Goal: Transaction & Acquisition: Subscribe to service/newsletter

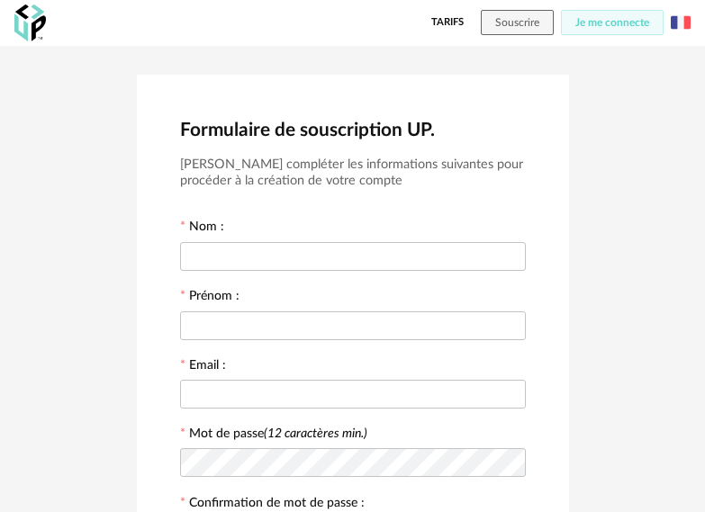
click at [673, 22] on img at bounding box center [680, 23] width 20 height 20
click at [665, 71] on li "English" at bounding box center [635, 69] width 102 height 32
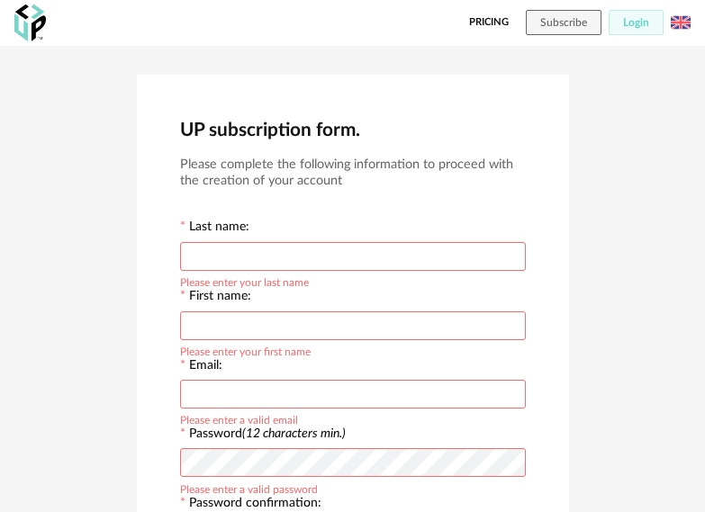
click at [494, 17] on link "Pricing" at bounding box center [489, 22] width 40 height 25
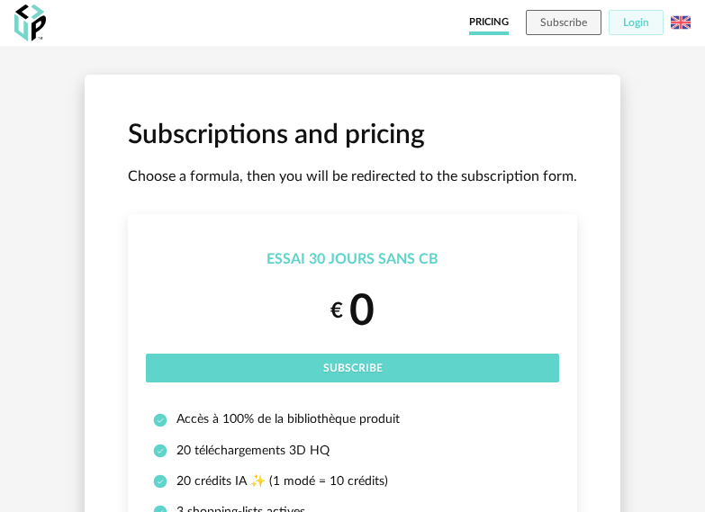
scroll to position [180, 0]
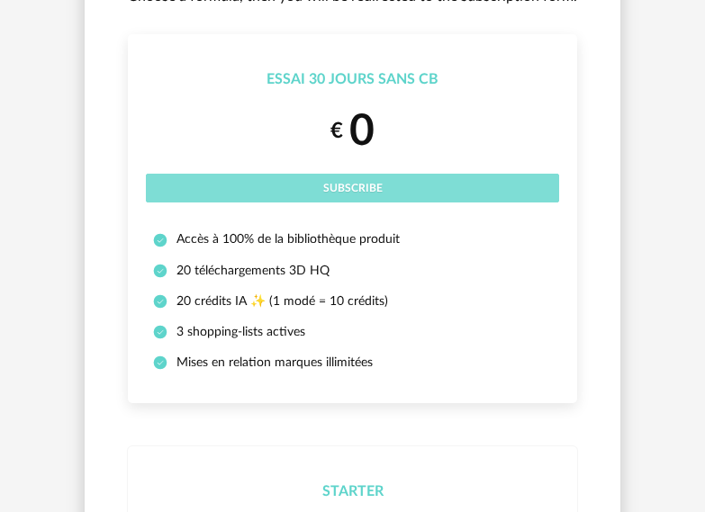
click at [363, 176] on button "Subscribe" at bounding box center [352, 188] width 413 height 29
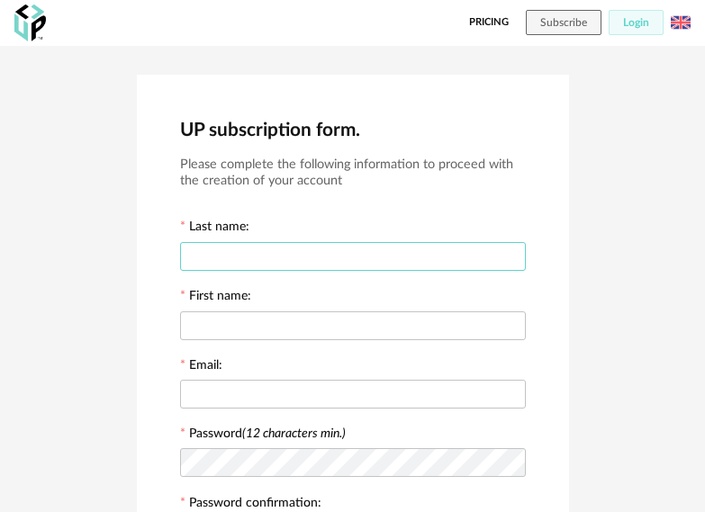
click at [263, 255] on input "text" at bounding box center [353, 256] width 346 height 29
type input "******"
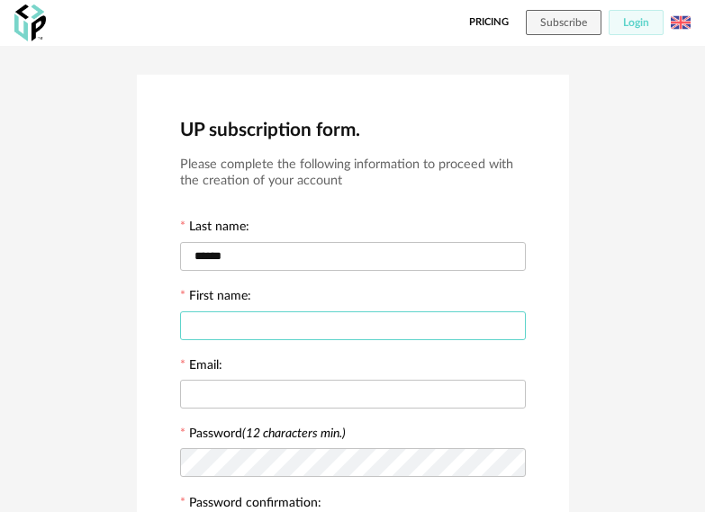
click at [321, 325] on input "text" at bounding box center [353, 325] width 346 height 29
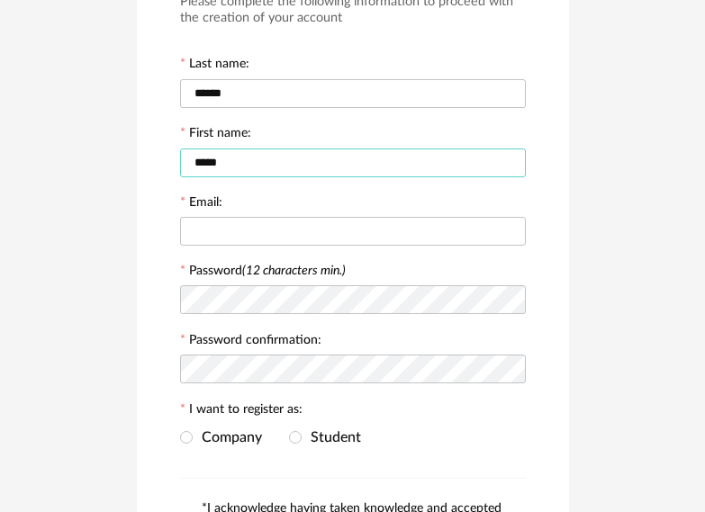
scroll to position [180, 0]
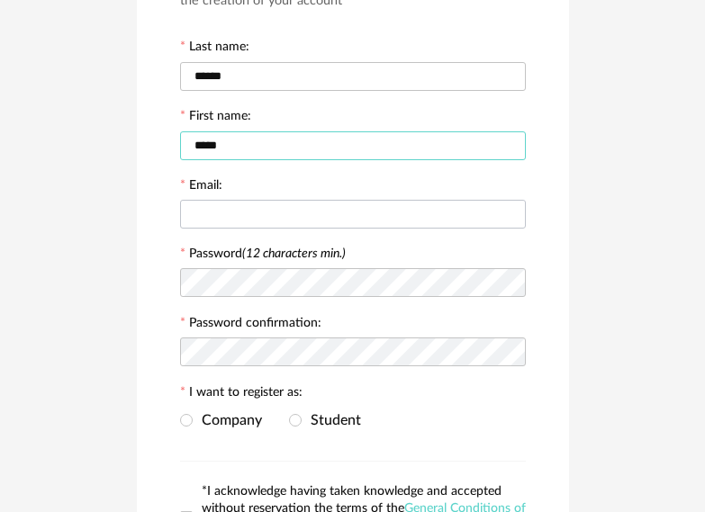
type input "*****"
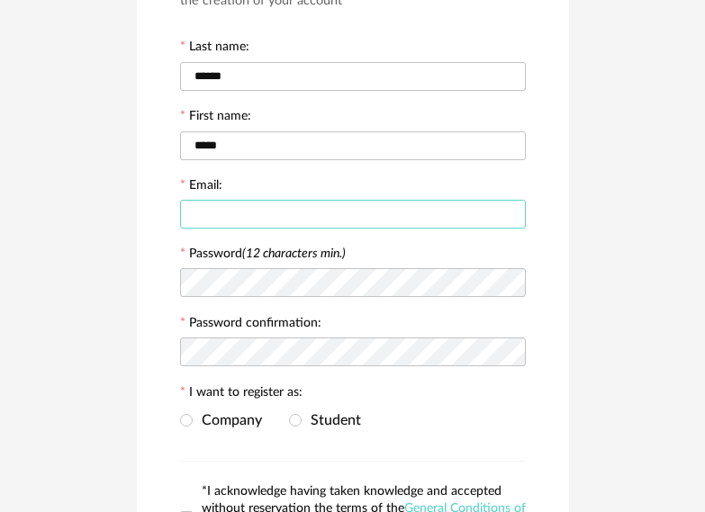
click at [305, 217] on input "text" at bounding box center [353, 214] width 346 height 29
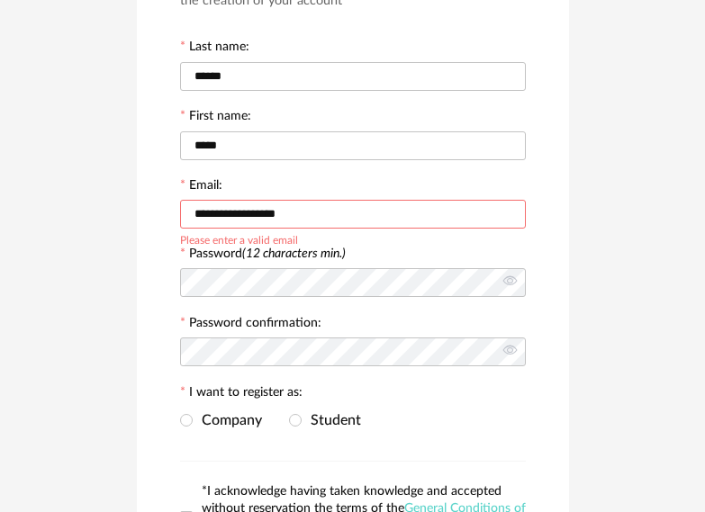
click at [338, 214] on input "**********" at bounding box center [353, 214] width 346 height 29
click at [292, 218] on input "**********" at bounding box center [353, 214] width 346 height 29
type input "**********"
click at [402, 240] on form "**********" at bounding box center [353, 294] width 346 height 634
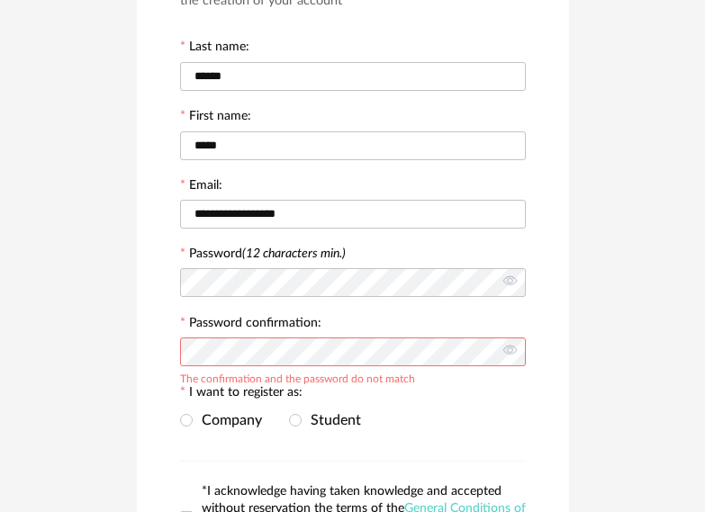
click at [430, 417] on div "Company Student" at bounding box center [353, 421] width 346 height 36
click at [474, 388] on div "I want to register as: Company Student" at bounding box center [353, 411] width 346 height 55
drag, startPoint x: 312, startPoint y: 389, endPoint x: 301, endPoint y: 395, distance: 13.3
click at [301, 395] on div "I want to register as: Company Student" at bounding box center [353, 411] width 346 height 55
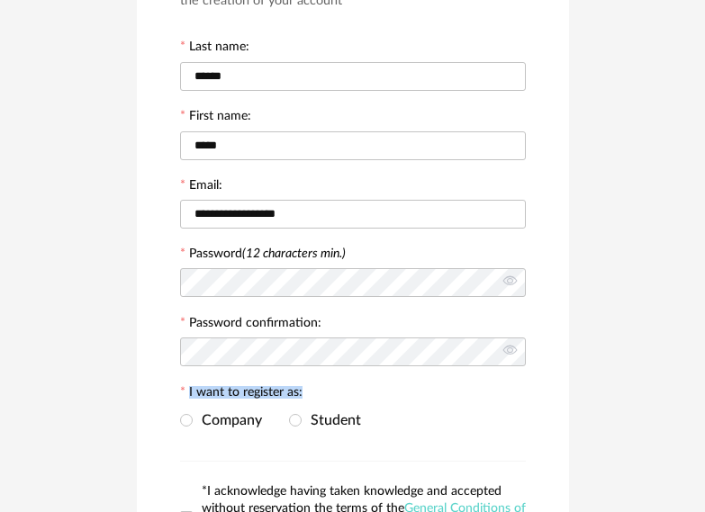
drag, startPoint x: 301, startPoint y: 393, endPoint x: 184, endPoint y: 395, distance: 117.9
click at [184, 395] on div "I want to register as: Company Student" at bounding box center [353, 411] width 346 height 55
copy div "I want to register as: Company"
click at [268, 426] on div "Company Student" at bounding box center [270, 420] width 181 height 15
drag, startPoint x: 268, startPoint y: 426, endPoint x: 238, endPoint y: 421, distance: 30.9
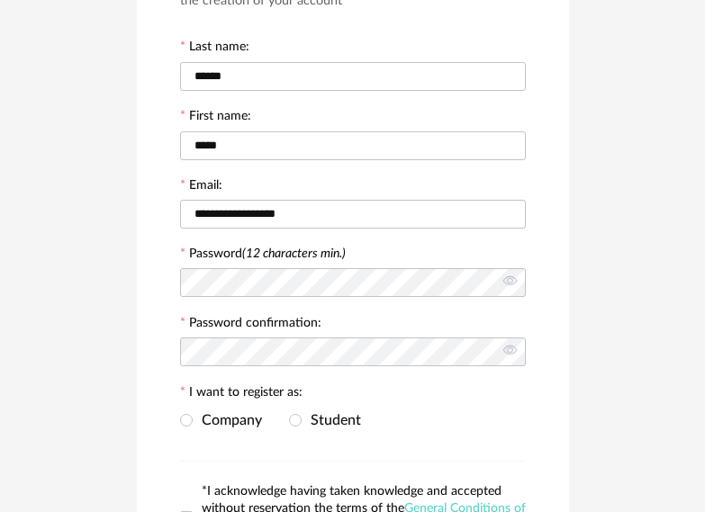
click at [237, 424] on div "Company Student" at bounding box center [270, 420] width 181 height 15
drag, startPoint x: 265, startPoint y: 418, endPoint x: 231, endPoint y: 418, distance: 34.2
click at [231, 418] on div "Company Student" at bounding box center [270, 420] width 181 height 15
drag, startPoint x: 230, startPoint y: 419, endPoint x: 226, endPoint y: 406, distance: 14.2
click at [226, 407] on div "Company Student" at bounding box center [353, 421] width 346 height 36
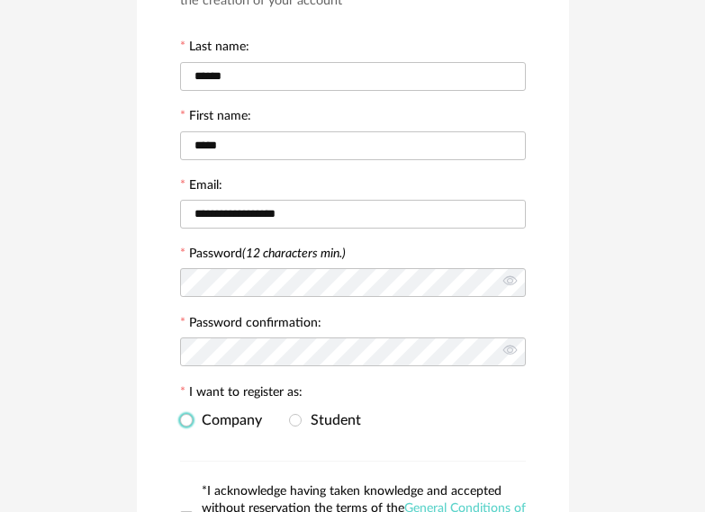
drag, startPoint x: 205, startPoint y: 415, endPoint x: 269, endPoint y: 418, distance: 64.0
click at [255, 418] on span "Company" at bounding box center [227, 420] width 69 height 14
drag, startPoint x: 268, startPoint y: 419, endPoint x: 299, endPoint y: 389, distance: 43.3
click at [245, 409] on div "Company Student" at bounding box center [353, 421] width 346 height 36
drag, startPoint x: 330, startPoint y: 388, endPoint x: 178, endPoint y: 396, distance: 152.3
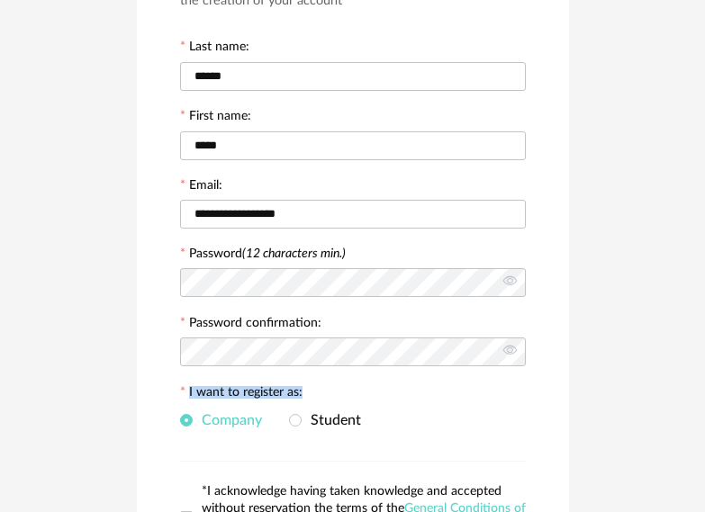
click at [178, 396] on div "**********" at bounding box center [353, 274] width 432 height 759
drag, startPoint x: 266, startPoint y: 427, endPoint x: 232, endPoint y: 420, distance: 34.8
click at [231, 420] on div "Company Student" at bounding box center [270, 420] width 181 height 15
drag, startPoint x: 238, startPoint y: 421, endPoint x: 254, endPoint y: 412, distance: 17.7
click at [223, 416] on span "Company" at bounding box center [227, 420] width 69 height 14
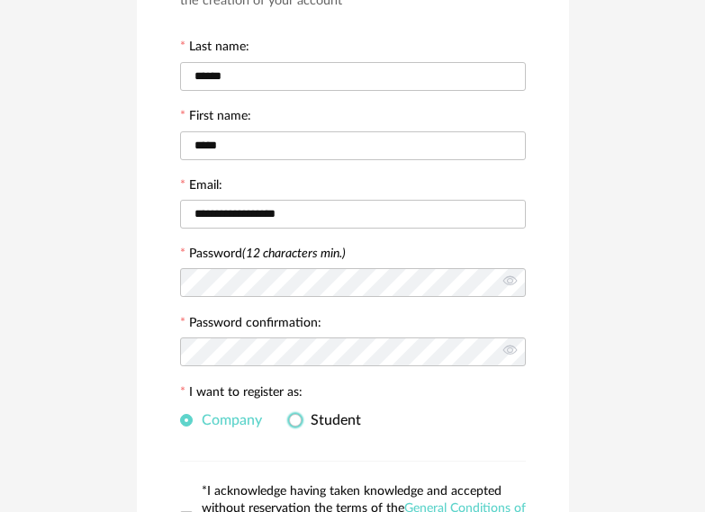
drag, startPoint x: 311, startPoint y: 420, endPoint x: 382, endPoint y: 420, distance: 71.1
click at [363, 420] on div "Company Student" at bounding box center [353, 421] width 346 height 36
drag, startPoint x: 407, startPoint y: 400, endPoint x: 294, endPoint y: 412, distance: 113.2
click at [294, 420] on div "I want to register as: Company Student" at bounding box center [353, 411] width 346 height 55
drag, startPoint x: 380, startPoint y: 415, endPoint x: 338, endPoint y: 420, distance: 41.7
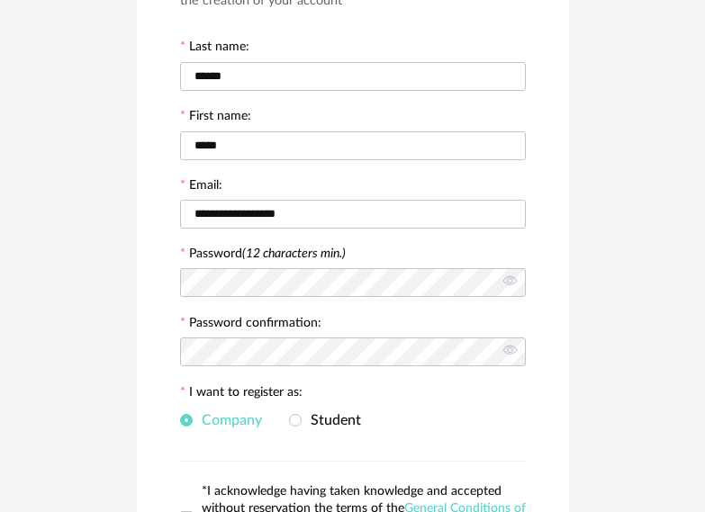
drag, startPoint x: 338, startPoint y: 420, endPoint x: 321, endPoint y: 421, distance: 17.1
copy form "Company Student"
click at [297, 417] on span at bounding box center [295, 420] width 13 height 13
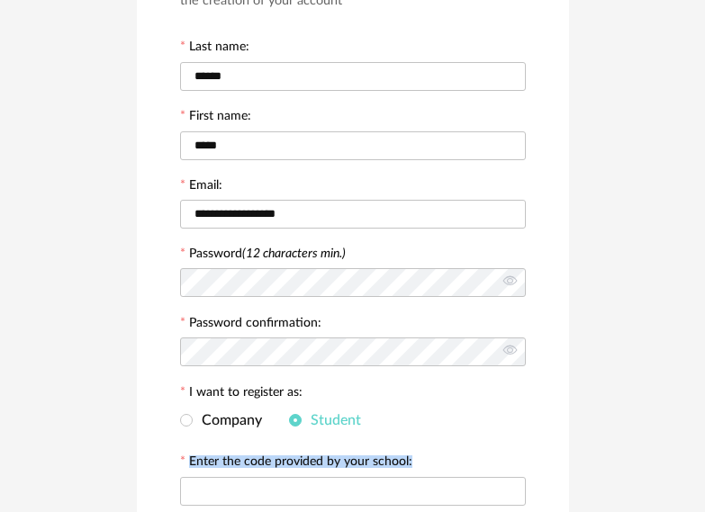
click at [395, 430] on div "Company Student" at bounding box center [353, 421] width 346 height 36
click at [378, 417] on div "Company Student" at bounding box center [353, 421] width 346 height 36
drag, startPoint x: 384, startPoint y: 421, endPoint x: 339, endPoint y: 422, distance: 45.0
click at [339, 422] on div "Company Student" at bounding box center [353, 421] width 346 height 36
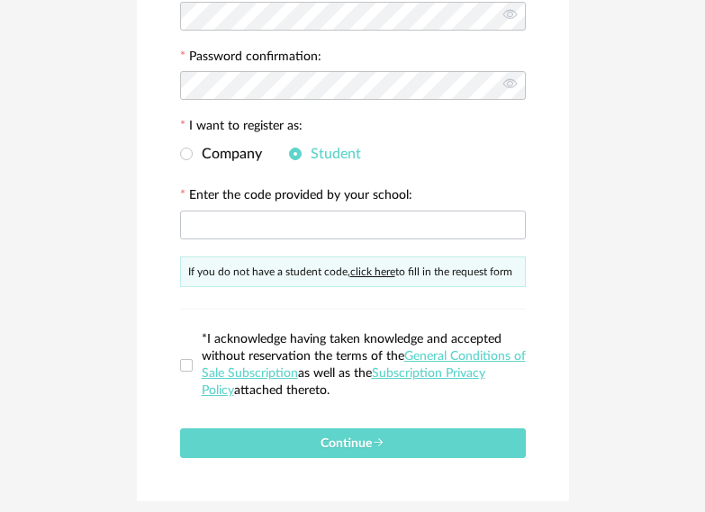
scroll to position [450, 0]
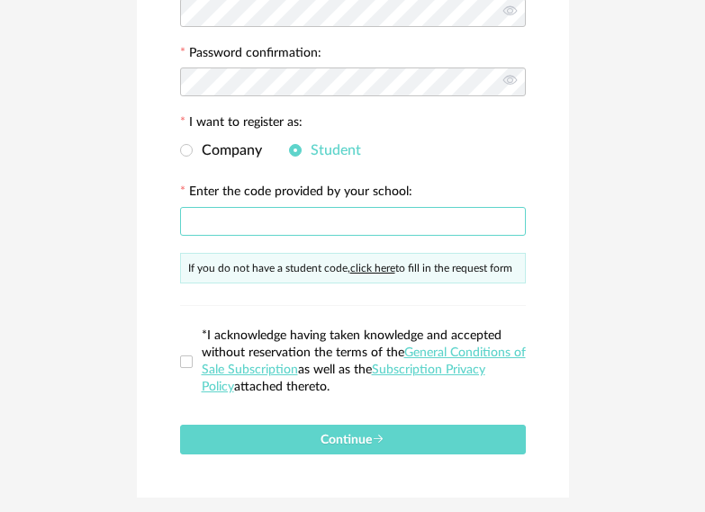
click at [232, 209] on input "text" at bounding box center [353, 221] width 346 height 29
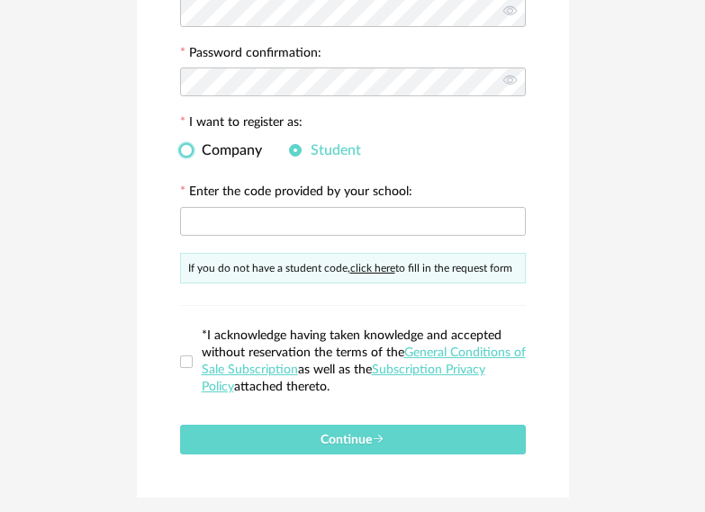
click at [186, 152] on span at bounding box center [186, 150] width 13 height 13
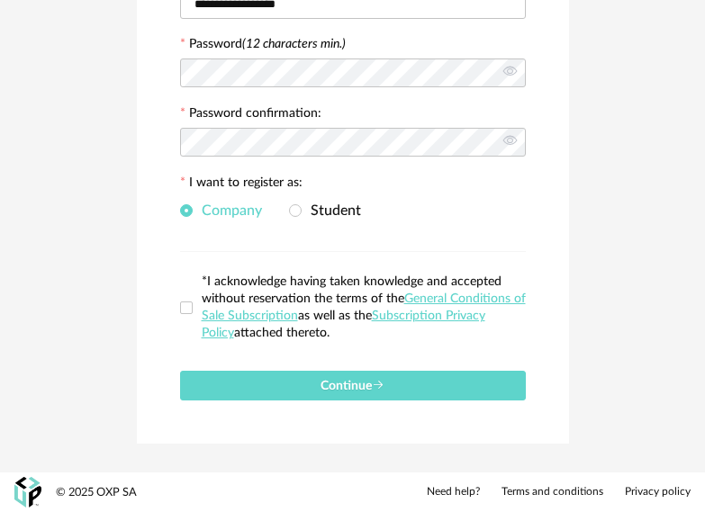
scroll to position [390, 0]
click at [187, 307] on span at bounding box center [186, 307] width 13 height 13
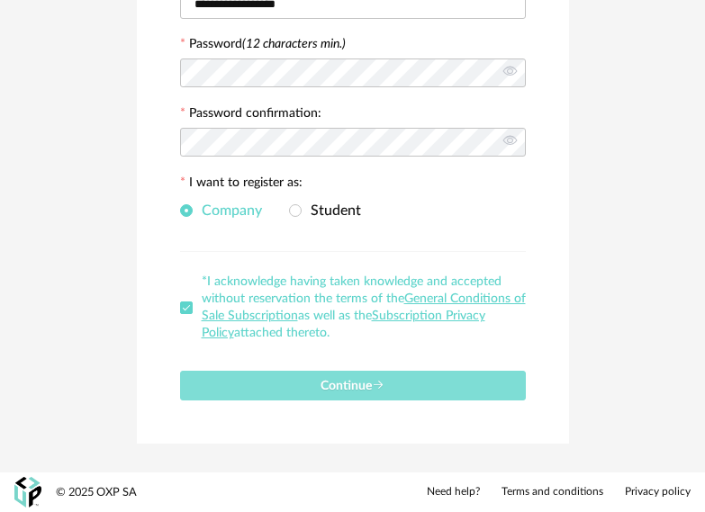
click at [280, 380] on button "Continue" at bounding box center [353, 386] width 346 height 30
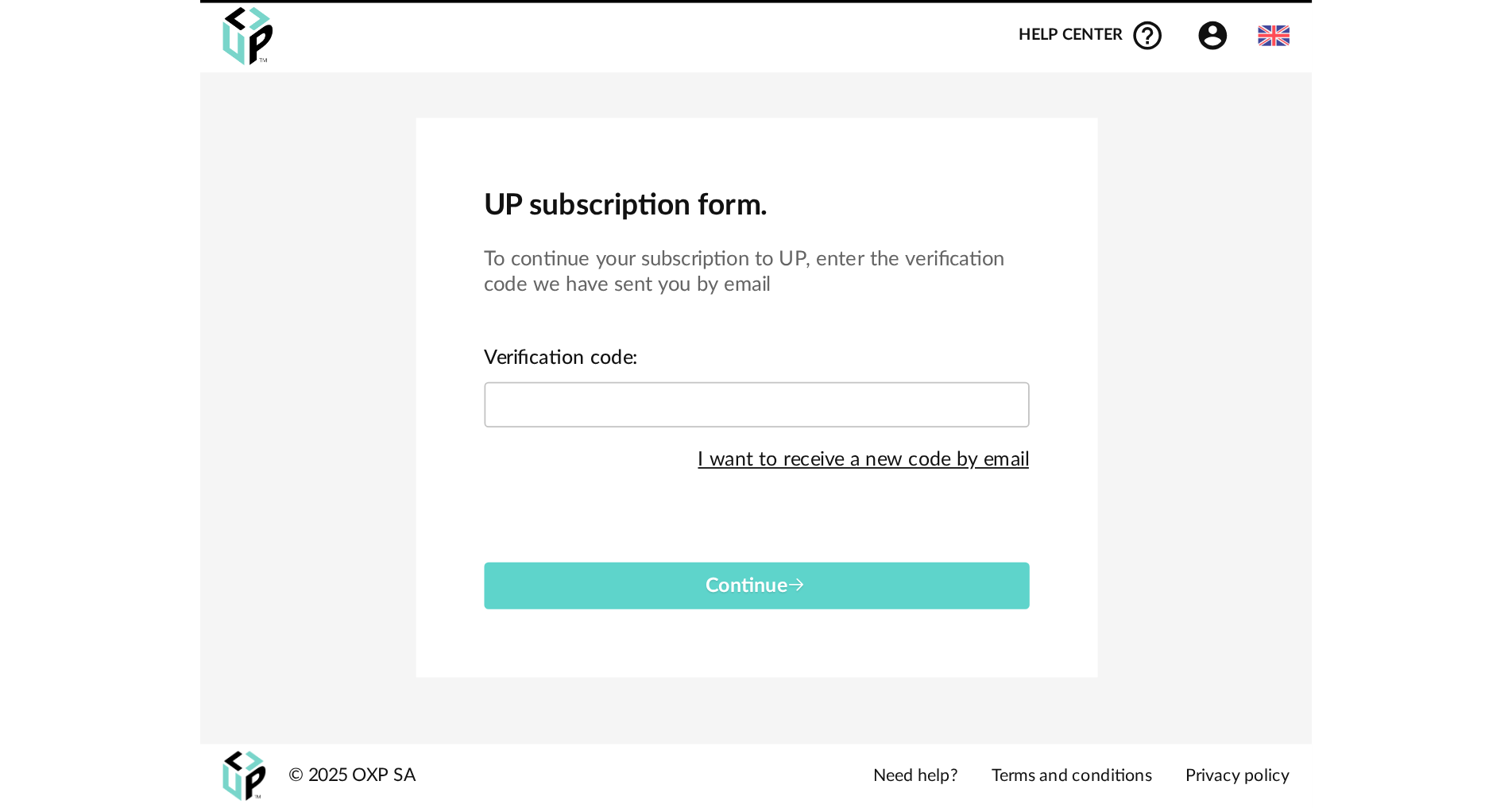
scroll to position [0, 0]
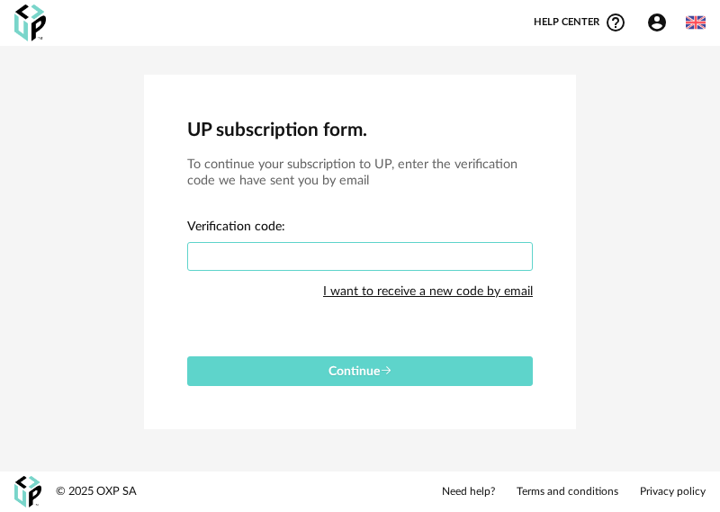
click at [216, 255] on input "text" at bounding box center [360, 256] width 346 height 29
type input "****"
click at [439, 348] on div "Continue" at bounding box center [360, 364] width 346 height 44
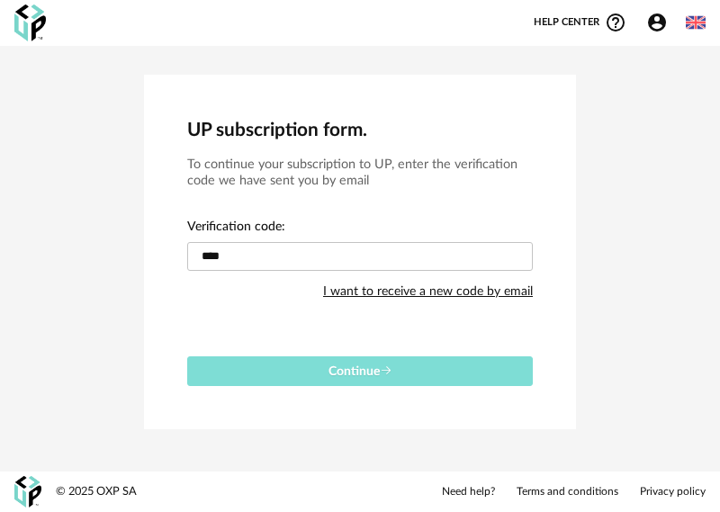
click at [439, 363] on button "Continue" at bounding box center [360, 371] width 346 height 30
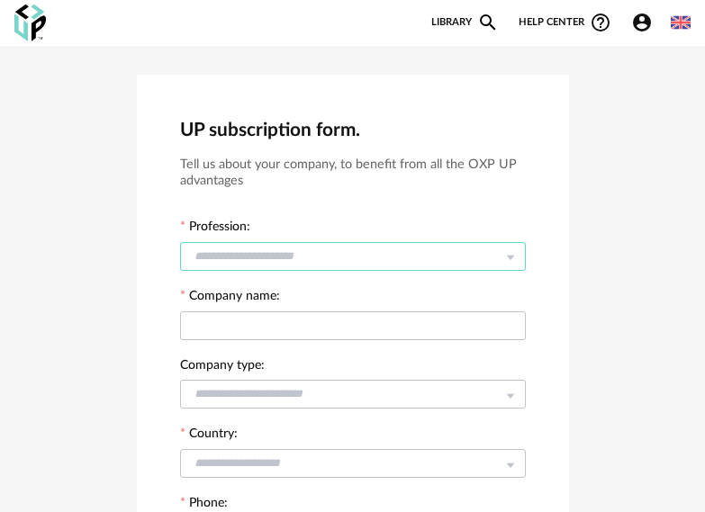
click at [427, 256] on input "text" at bounding box center [353, 256] width 346 height 29
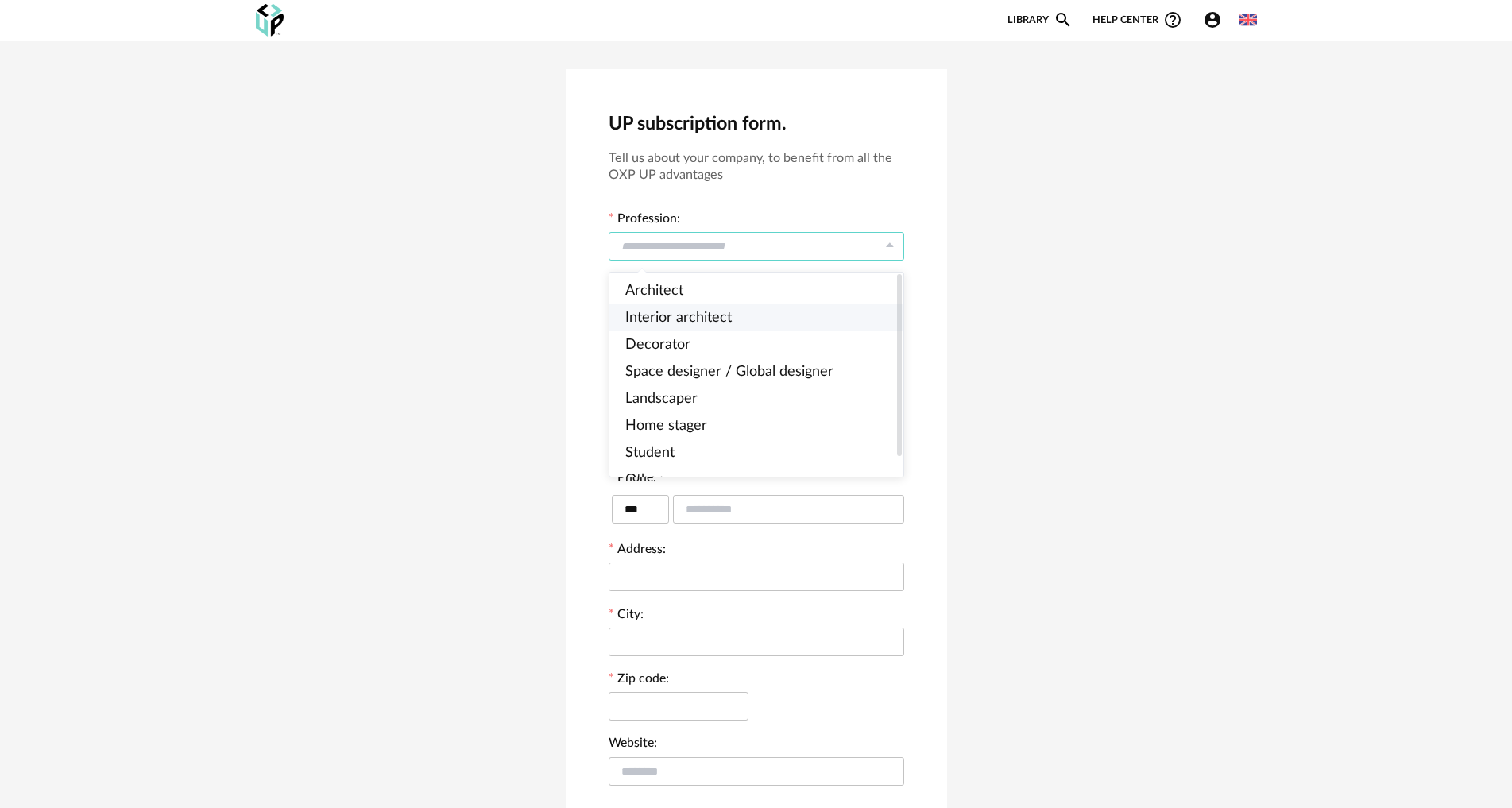
click at [621, 320] on li "Interior architect" at bounding box center [763, 318] width 307 height 27
type input "**********"
click at [621, 313] on input "text" at bounding box center [756, 312] width 296 height 28
type input "*"
click at [621, 376] on input "text" at bounding box center [756, 375] width 296 height 28
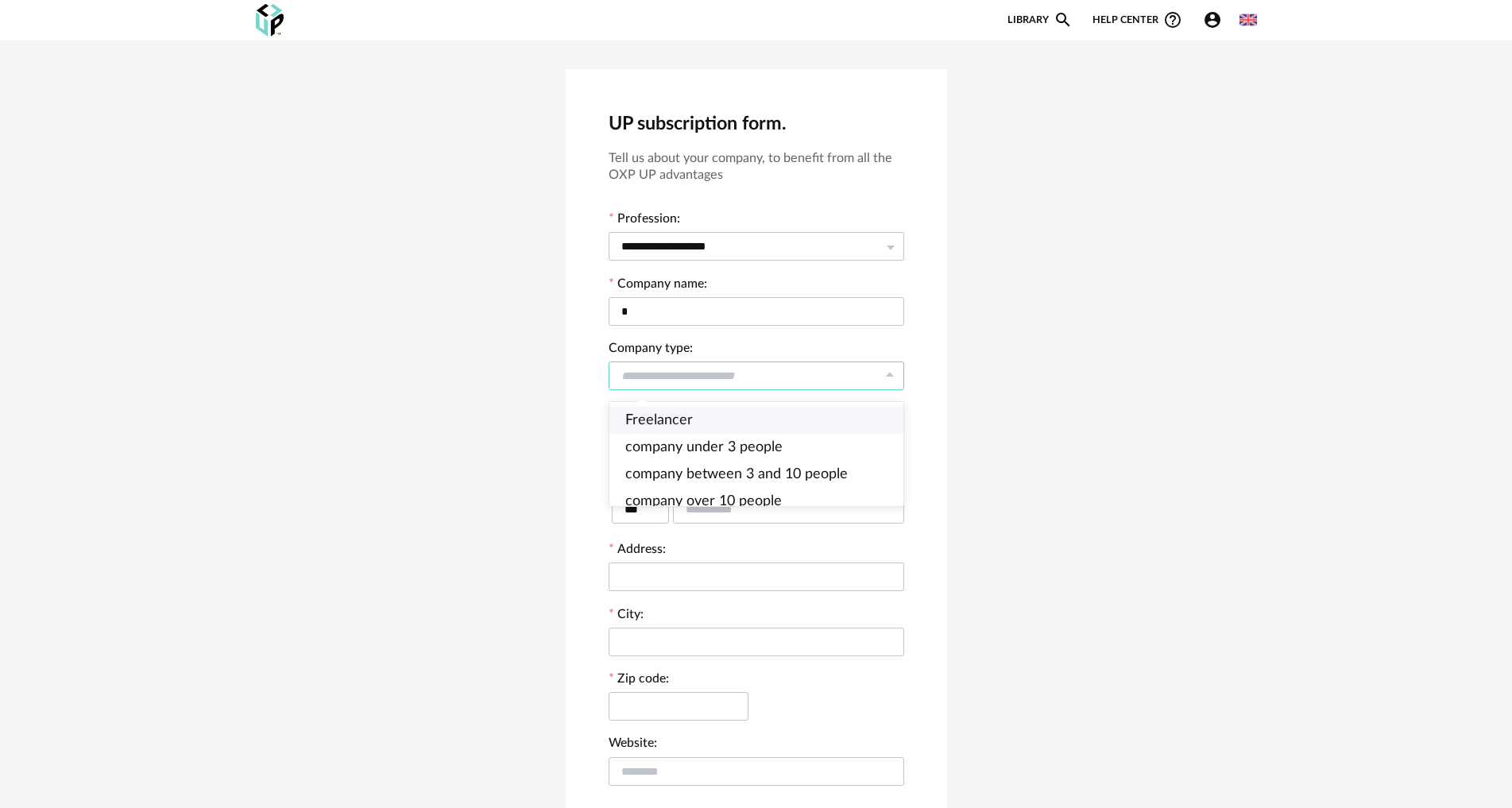
click at [621, 412] on li "Freelancer" at bounding box center [763, 420] width 307 height 27
type input "**********"
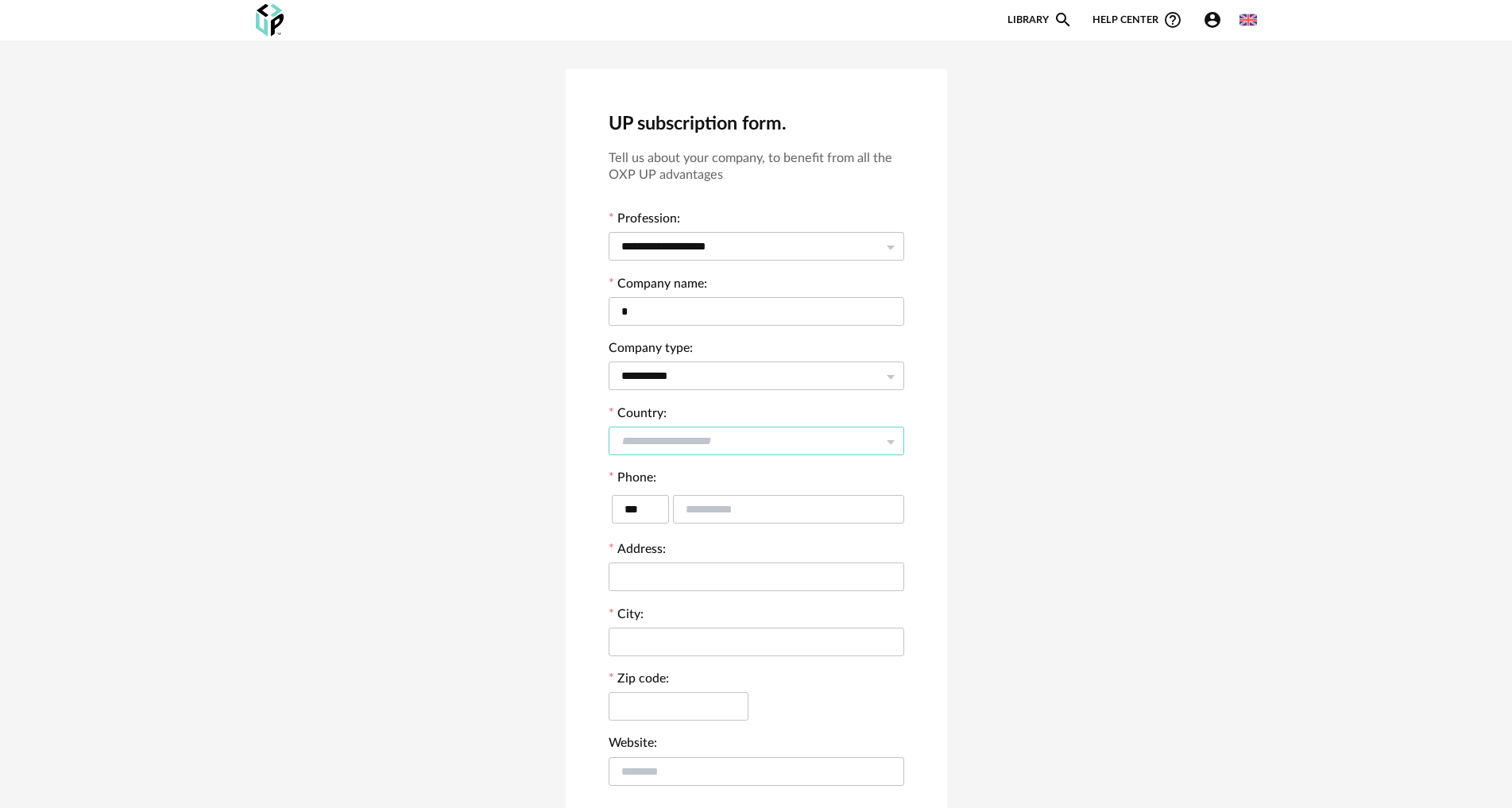
click at [621, 438] on input "text" at bounding box center [756, 441] width 296 height 28
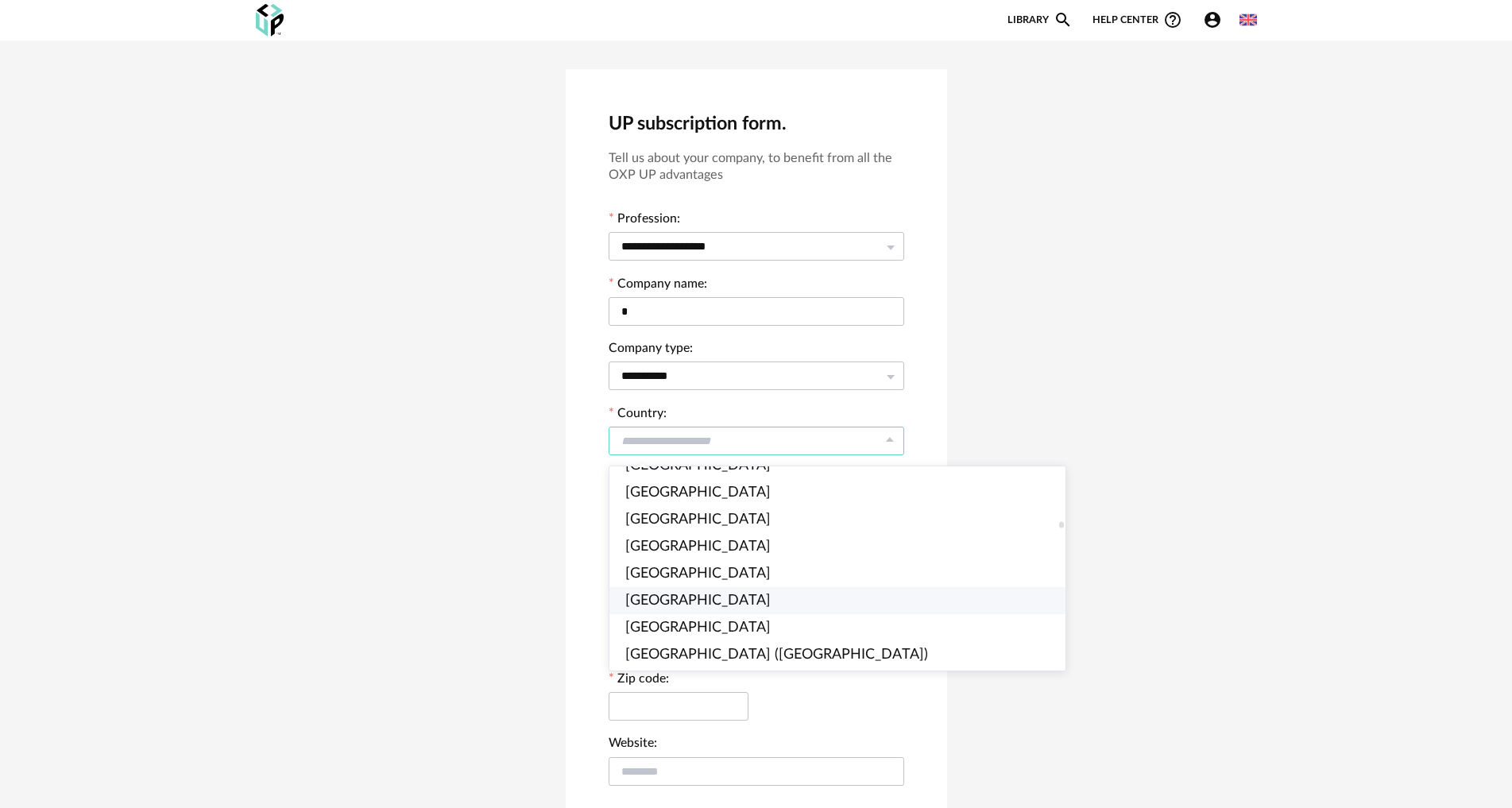
scroll to position [1669, 0]
click at [621, 451] on li "[GEOGRAPHIC_DATA]" at bounding box center [844, 572] width 470 height 27
type input "*****"
type input "***"
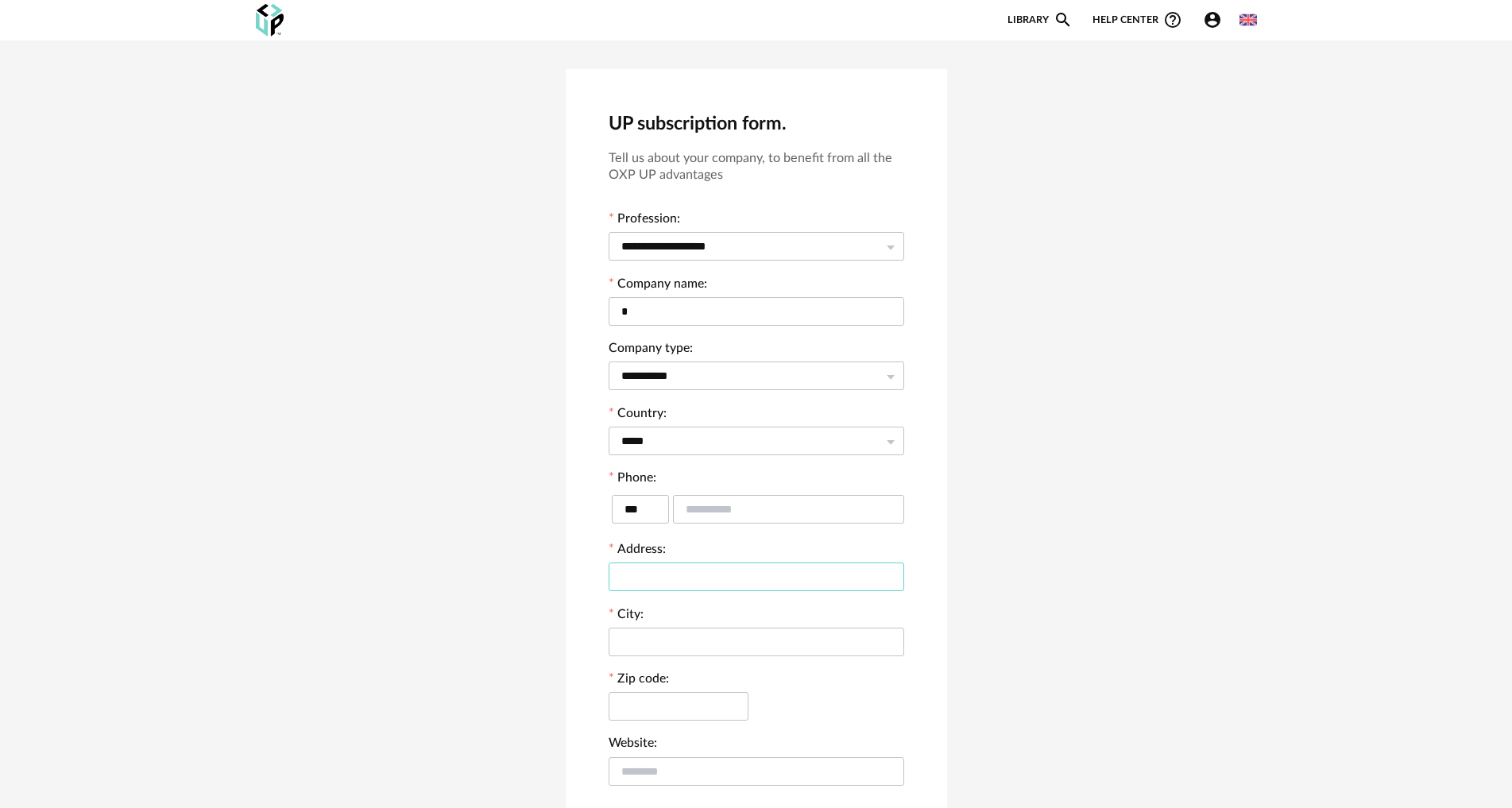
click at [621, 451] on input "text" at bounding box center [756, 577] width 296 height 28
type input "*"
click at [621, 451] on input "text" at bounding box center [756, 642] width 296 height 28
type input "*"
click at [621, 451] on input "text" at bounding box center [678, 706] width 139 height 28
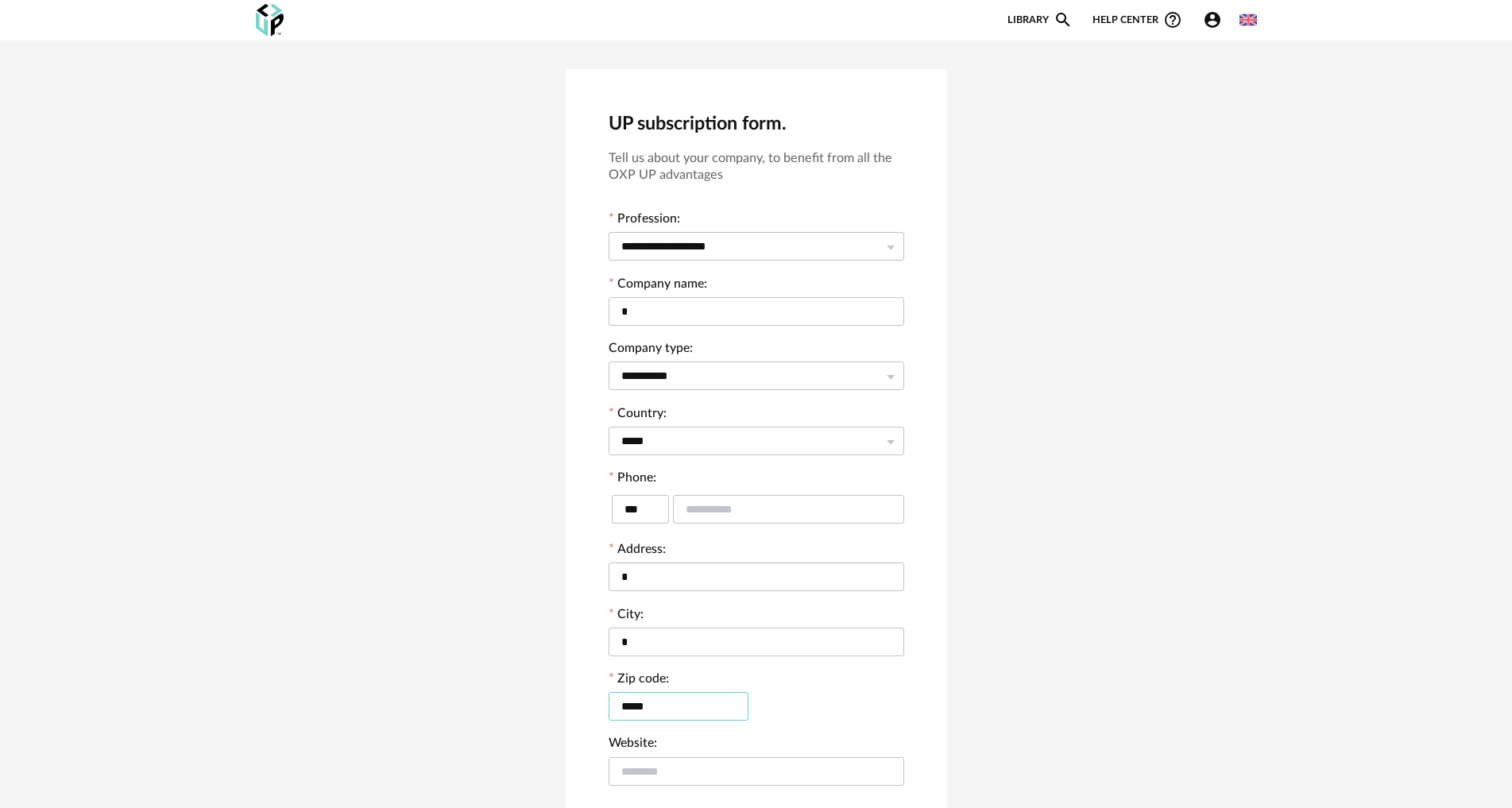
type input "*****"
click at [621, 451] on input "text" at bounding box center [756, 772] width 296 height 28
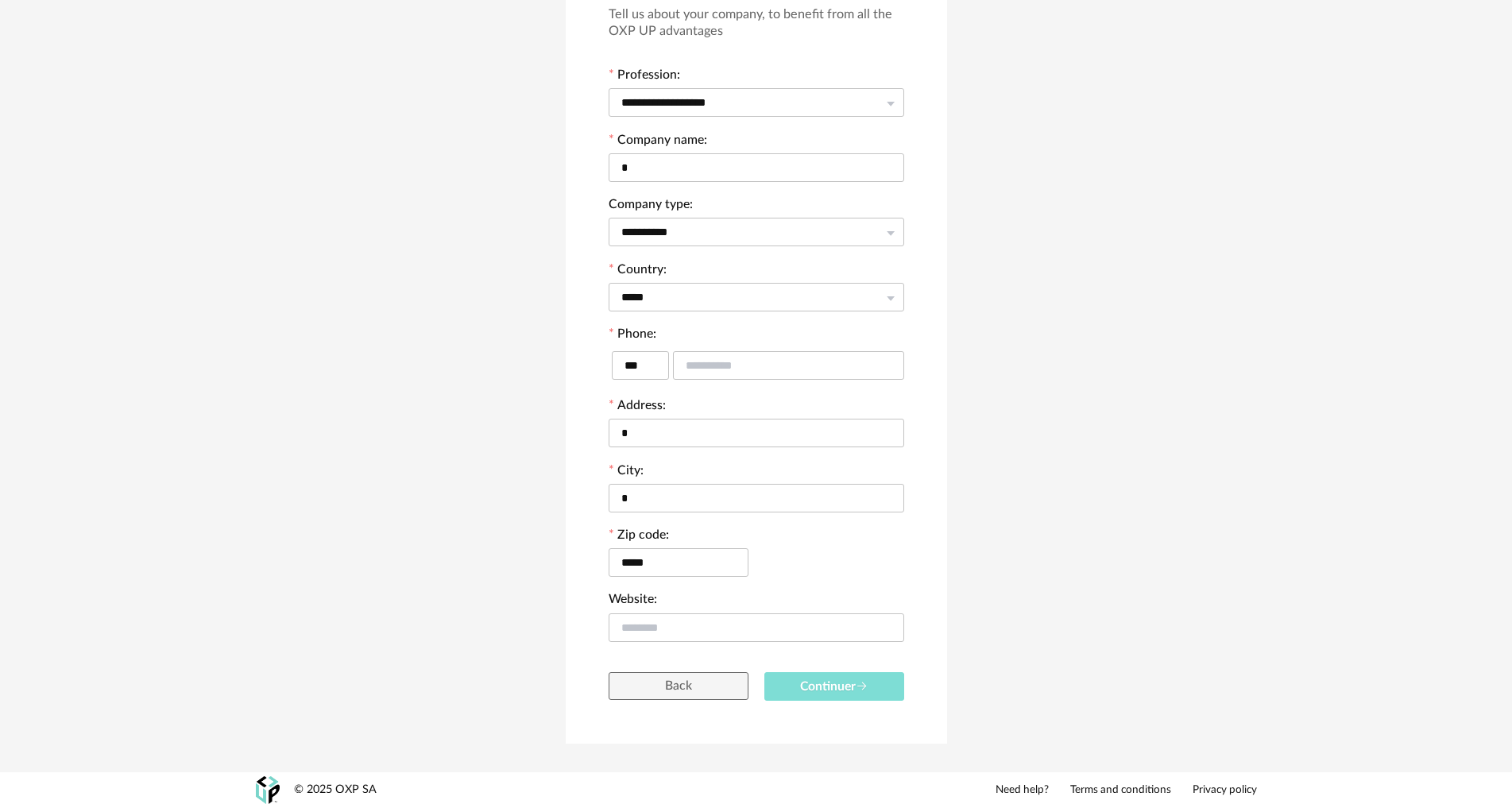
click at [621, 451] on button "Continuer" at bounding box center [834, 686] width 139 height 29
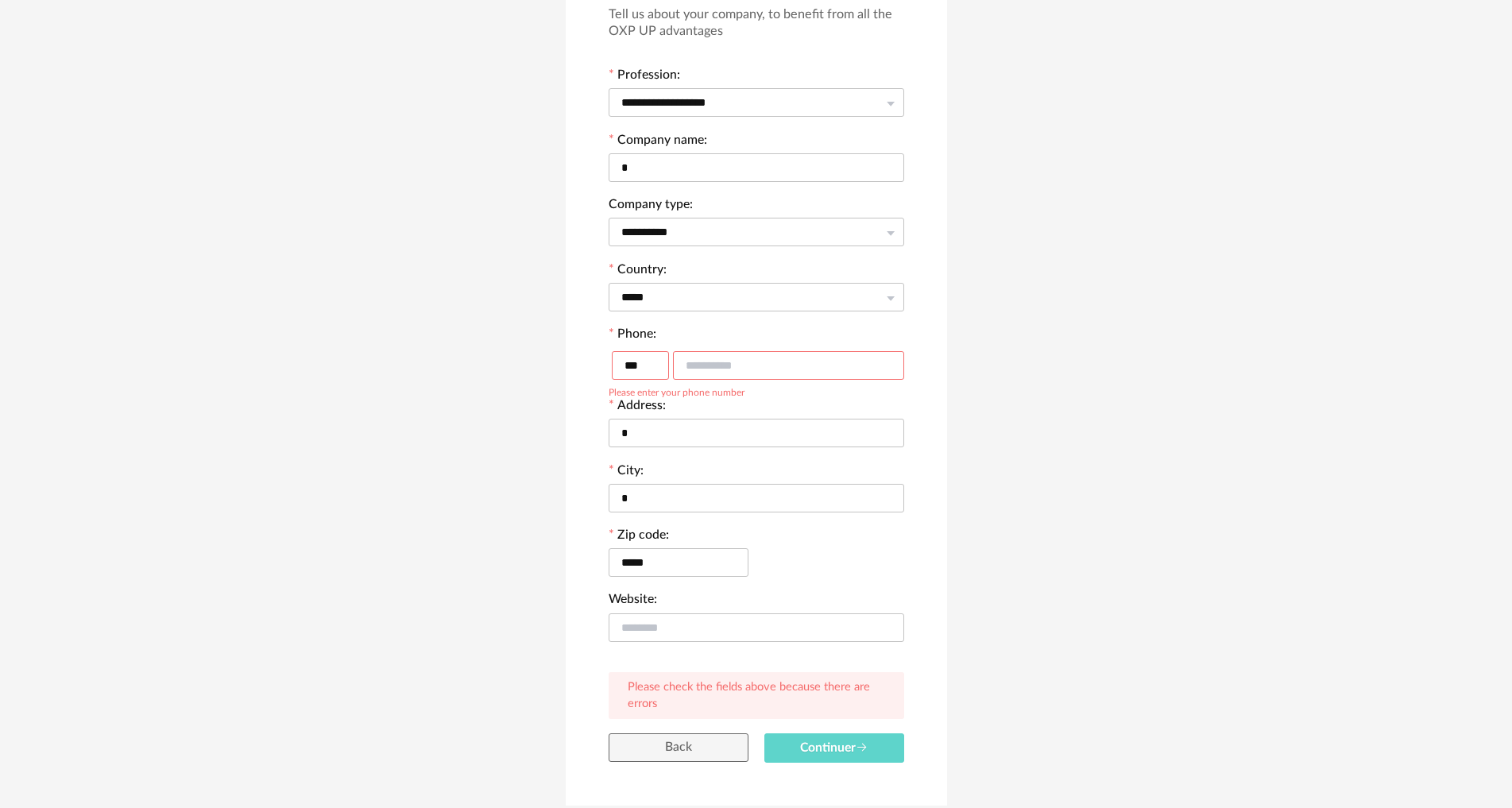
click at [621, 367] on input "text" at bounding box center [788, 366] width 231 height 28
type input "**********"
click at [621, 451] on button "Continuer" at bounding box center [834, 748] width 139 height 29
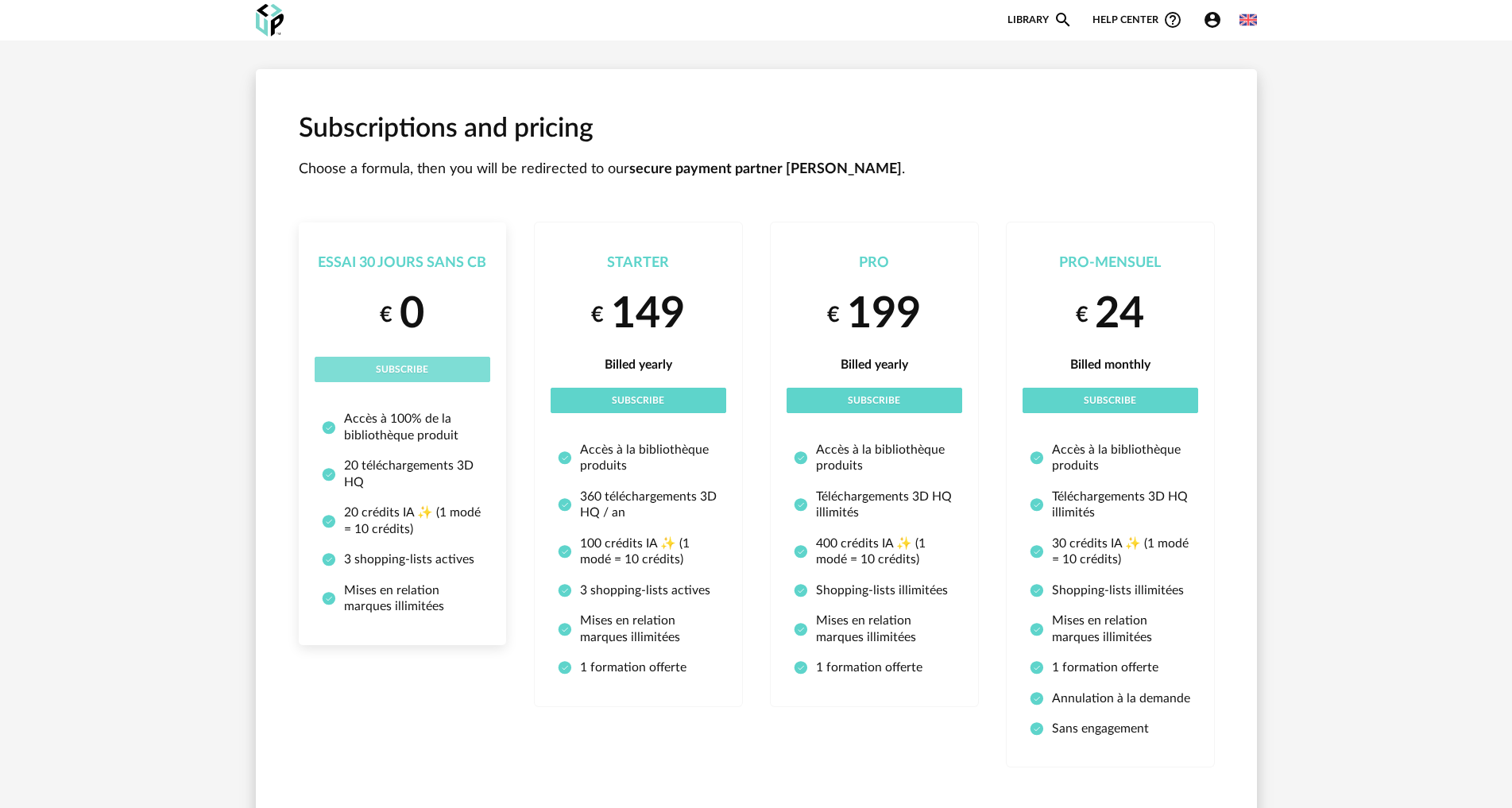
click at [369, 364] on button "Subscribe" at bounding box center [402, 369] width 176 height 26
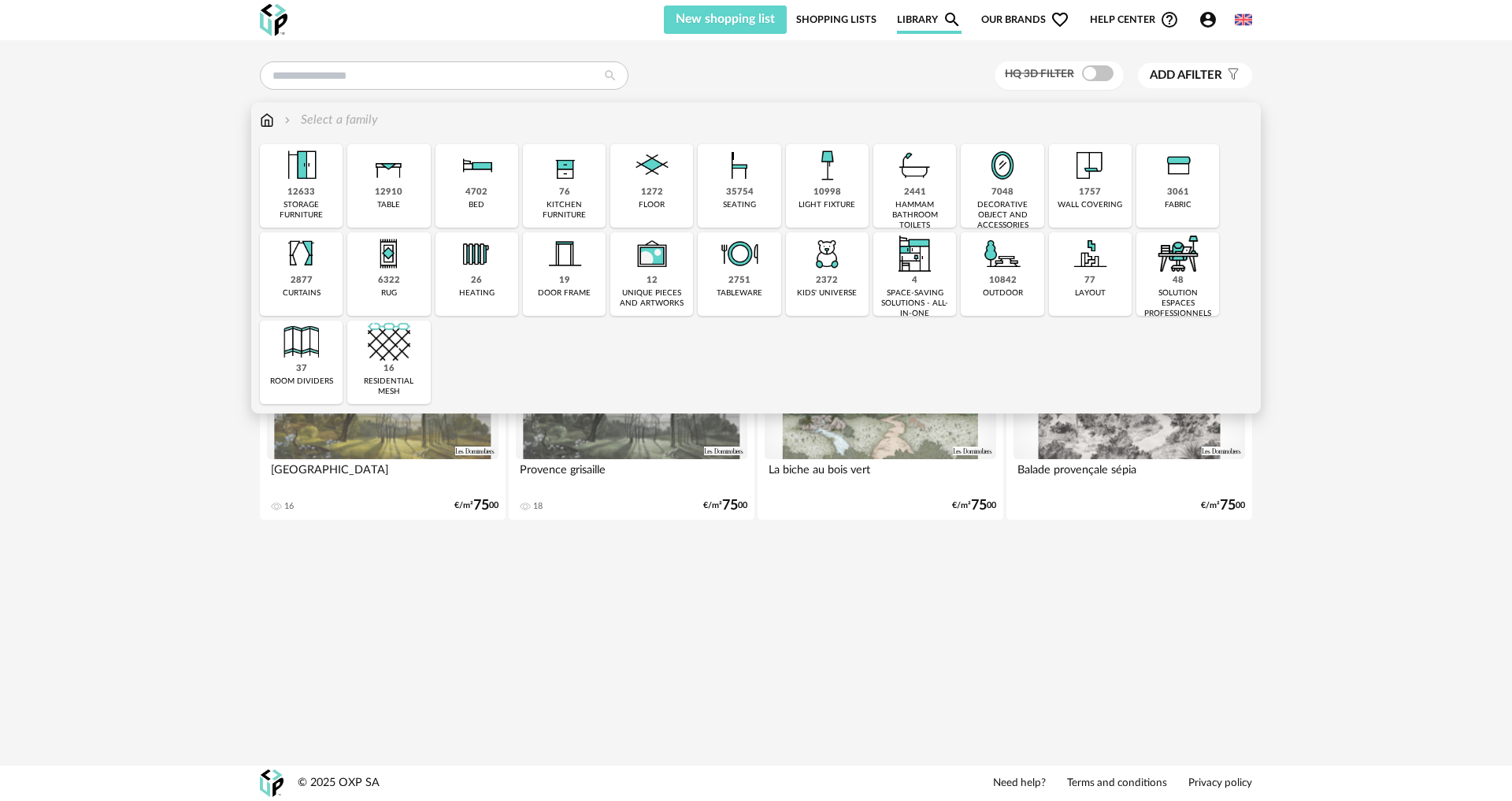
click at [922, 282] on div "4 space-saving solutions - all-in-one" at bounding box center [914, 273] width 82 height 83
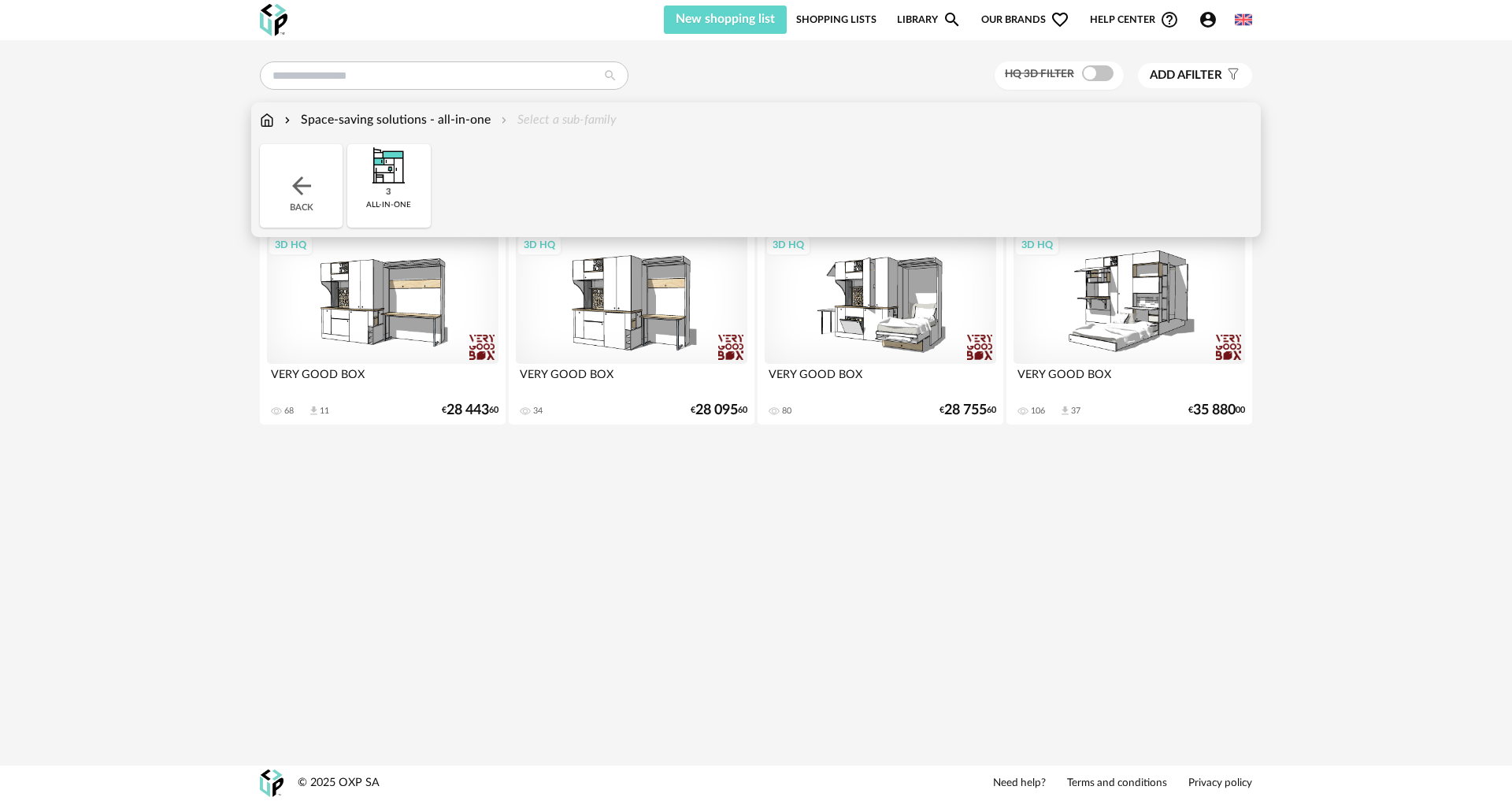
click at [294, 192] on img at bounding box center [301, 186] width 28 height 28
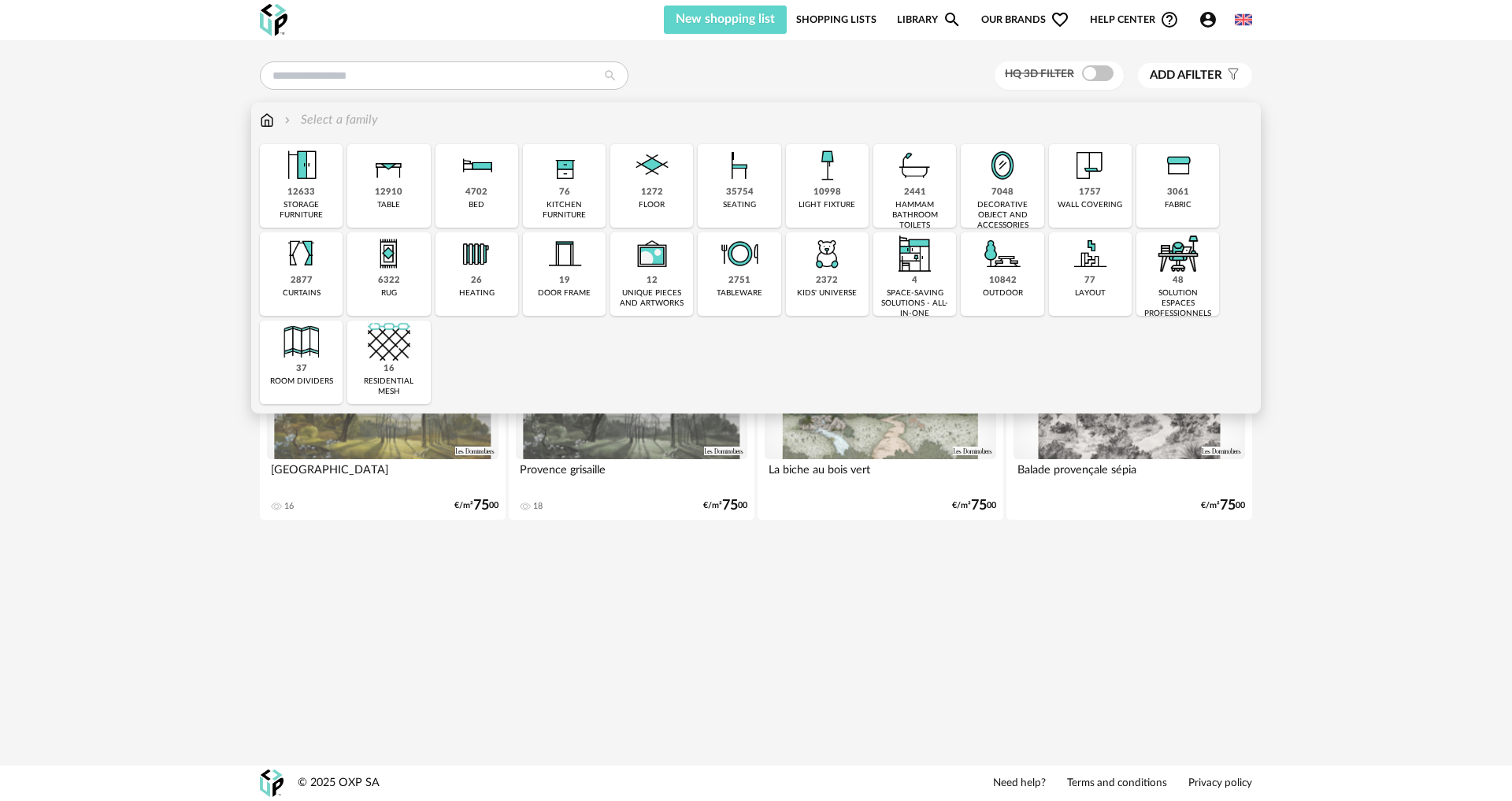
click at [565, 207] on div "kitchen furniture" at bounding box center [564, 210] width 74 height 20
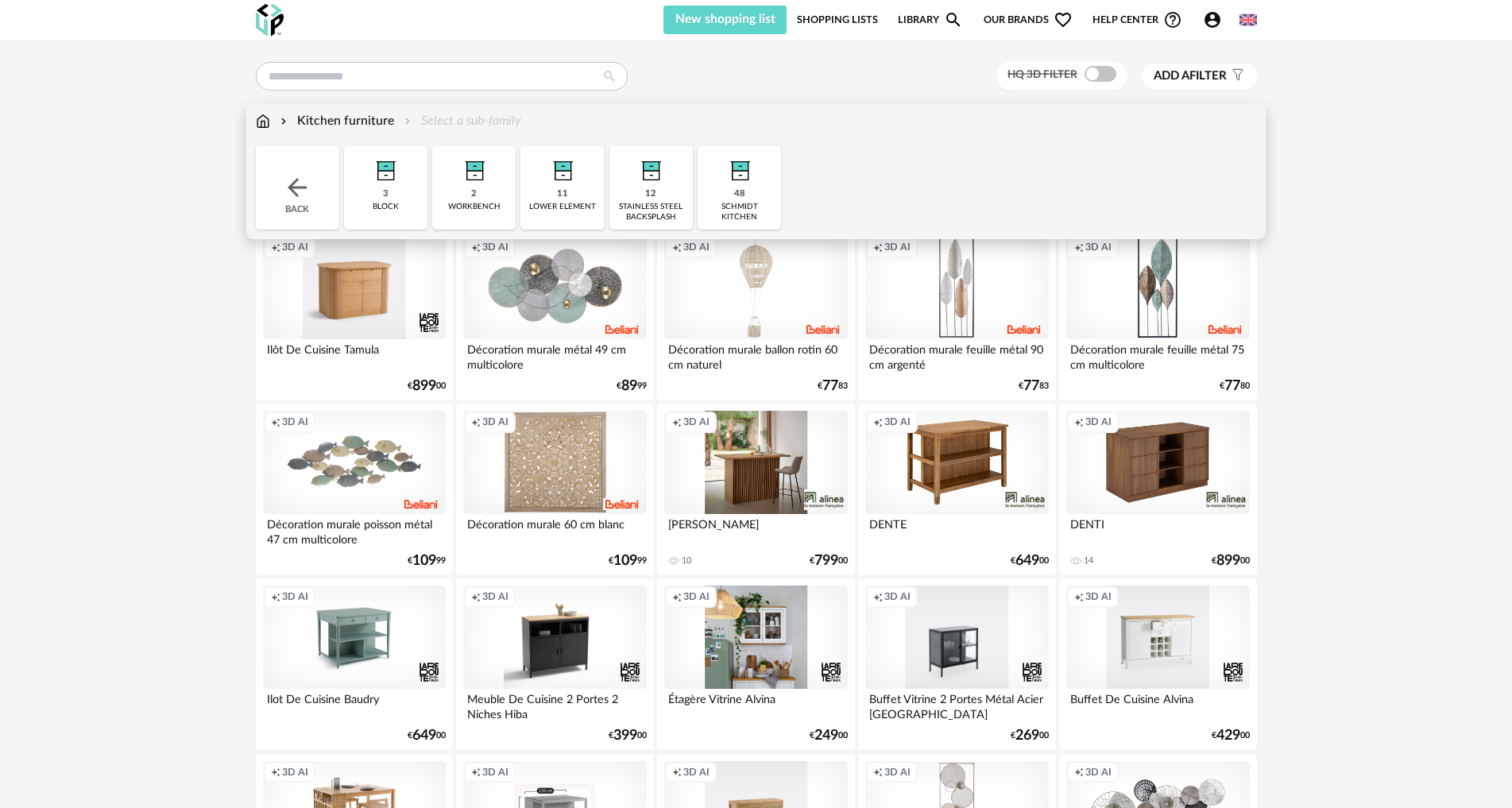
click at [747, 193] on div "48 schmidt kitchen" at bounding box center [739, 187] width 83 height 84
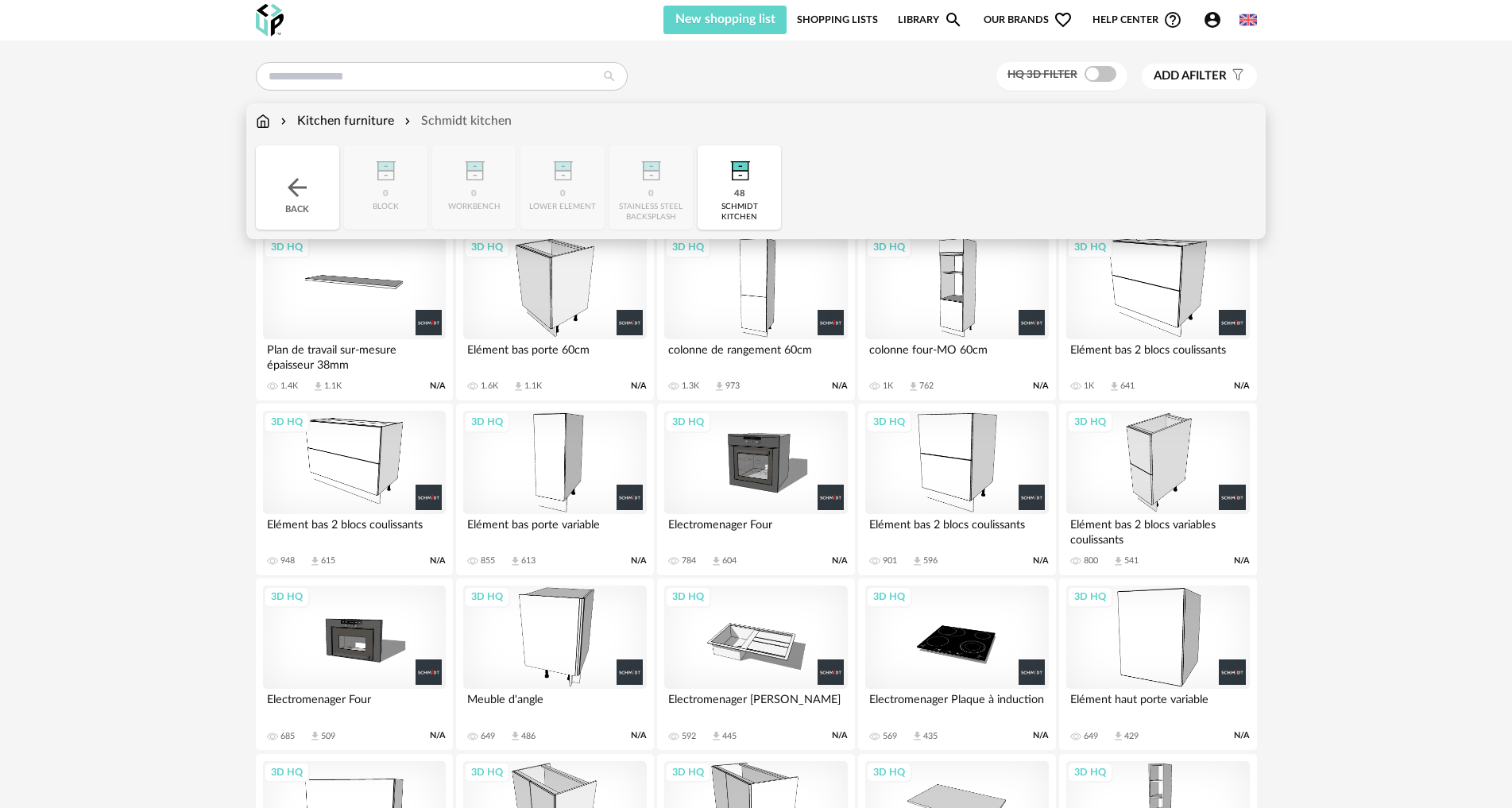
click at [640, 195] on div "Close icon Back 0 block 0 workbench 0 lower element 0 stainless steel backsplas…" at bounding box center [756, 187] width 1001 height 84
